Goal: Check status: Check status

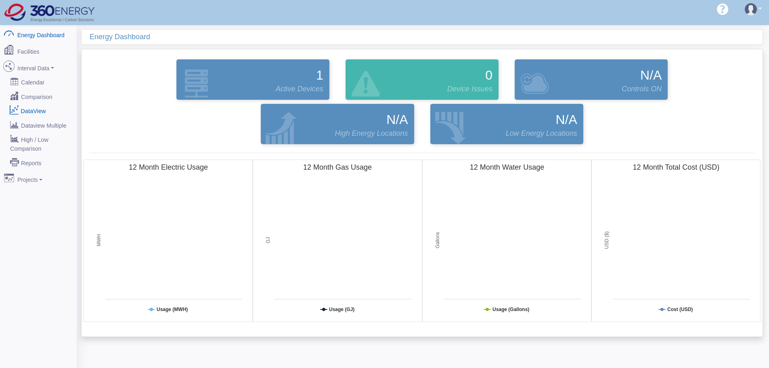
click at [40, 109] on link "DataView" at bounding box center [38, 110] width 78 height 15
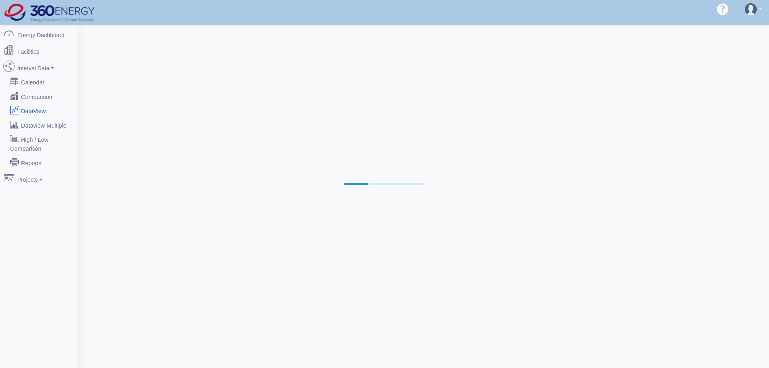
select select "25"
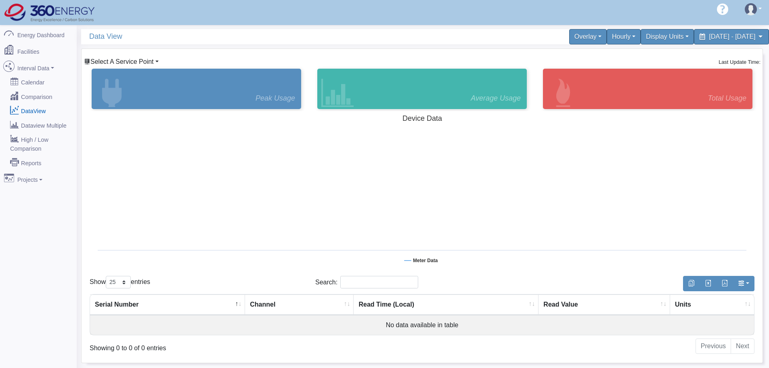
click at [122, 59] on span "Select A Service Point" at bounding box center [121, 61] width 63 height 7
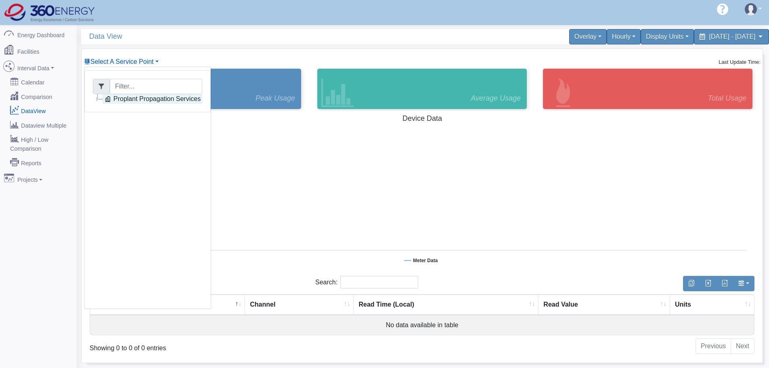
click at [135, 98] on link "Proplant Propagation Services" at bounding box center [153, 99] width 100 height 10
click at [157, 111] on link "Main Electric" at bounding box center [139, 109] width 55 height 10
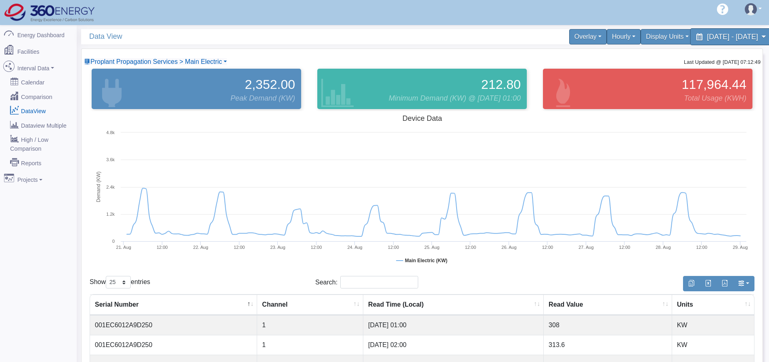
click at [727, 37] on span "[DATE] - [DATE]" at bounding box center [732, 37] width 51 height 8
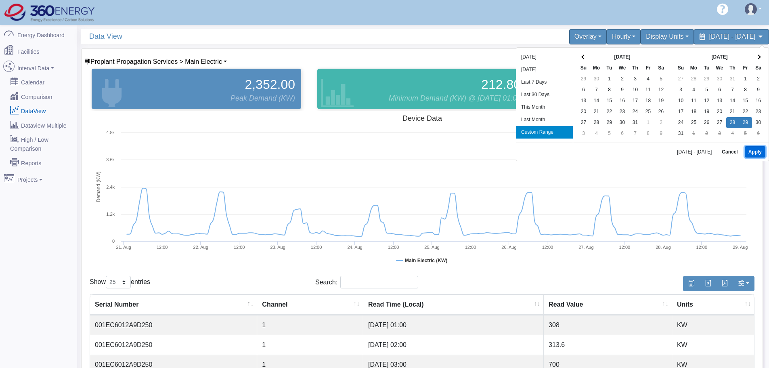
click at [756, 155] on button "Apply" at bounding box center [755, 151] width 21 height 11
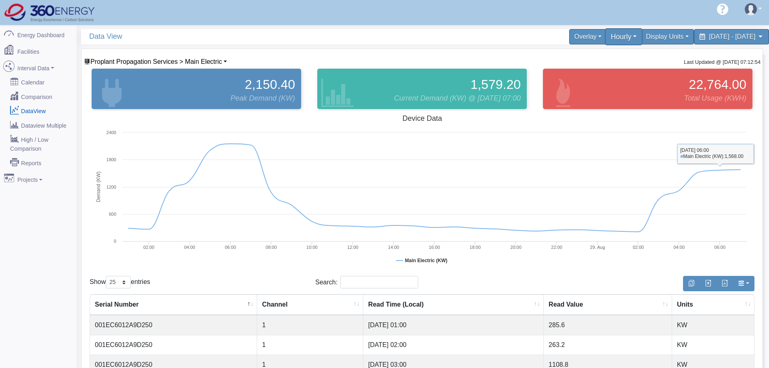
click at [605, 37] on div "Hourly" at bounding box center [624, 36] width 38 height 17
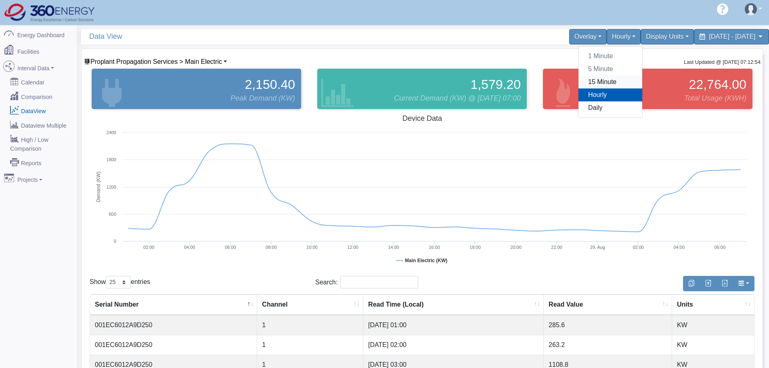
click at [579, 81] on link "15 Minute" at bounding box center [611, 82] width 64 height 13
